Goal: Obtain resource: Obtain resource

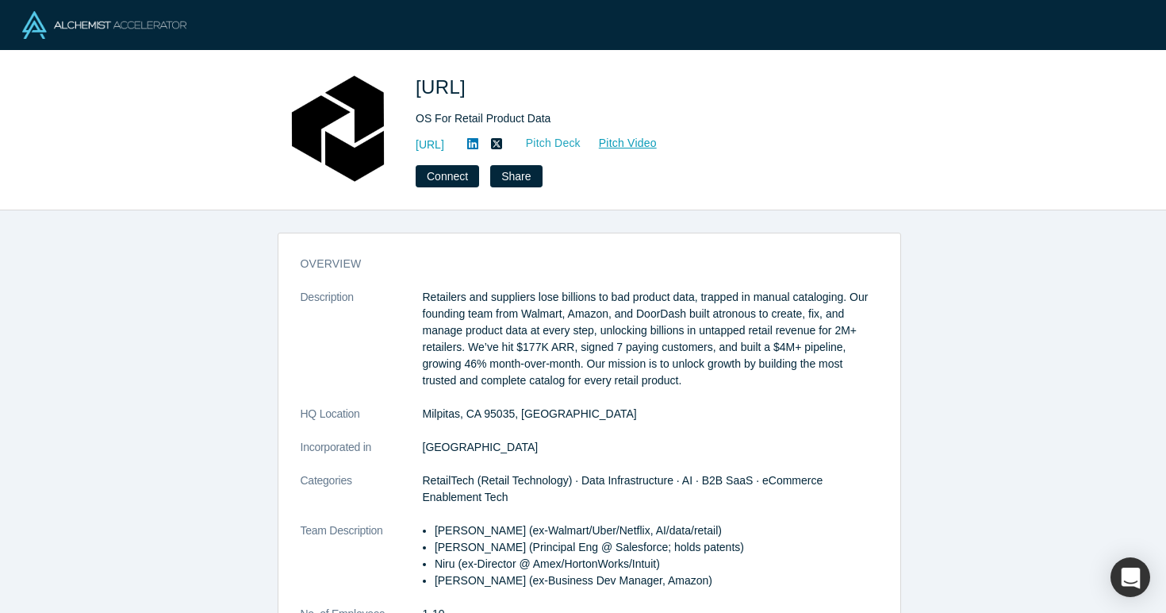
click at [582, 141] on link "Pitch Deck" at bounding box center [545, 143] width 73 height 18
click at [658, 141] on link "Pitch Video" at bounding box center [620, 143] width 76 height 18
